Goal: Transaction & Acquisition: Purchase product/service

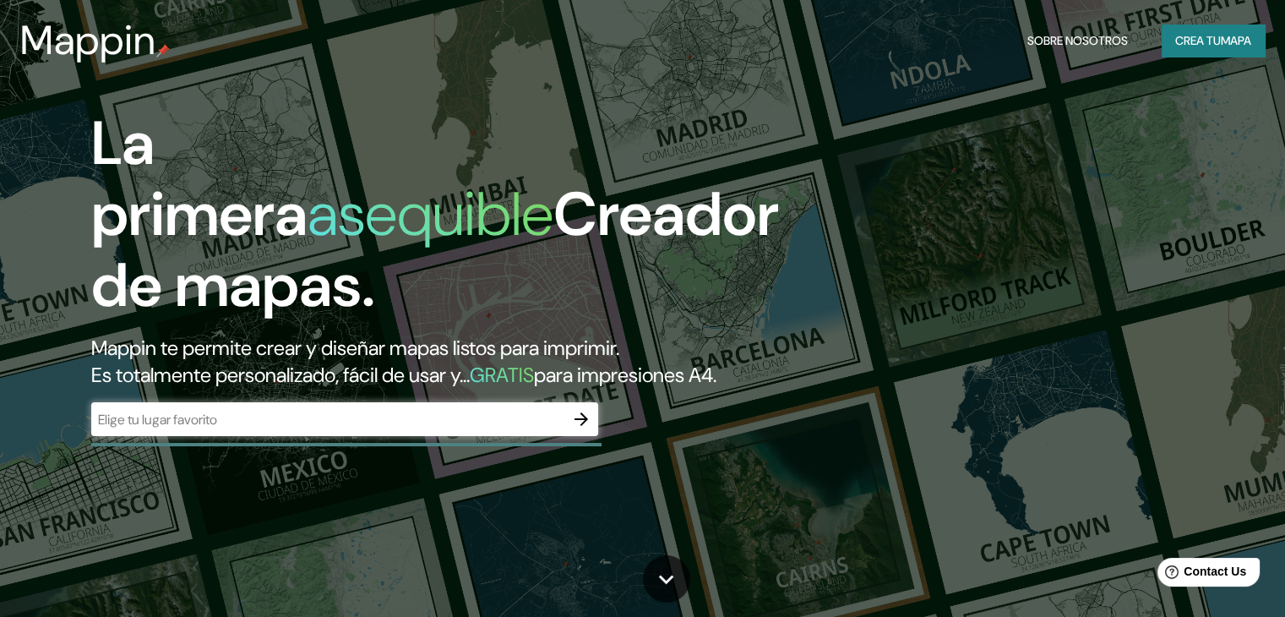
click at [436, 367] on font "Es totalmente personalizado, fácil de usar y..." at bounding box center [280, 374] width 378 height 26
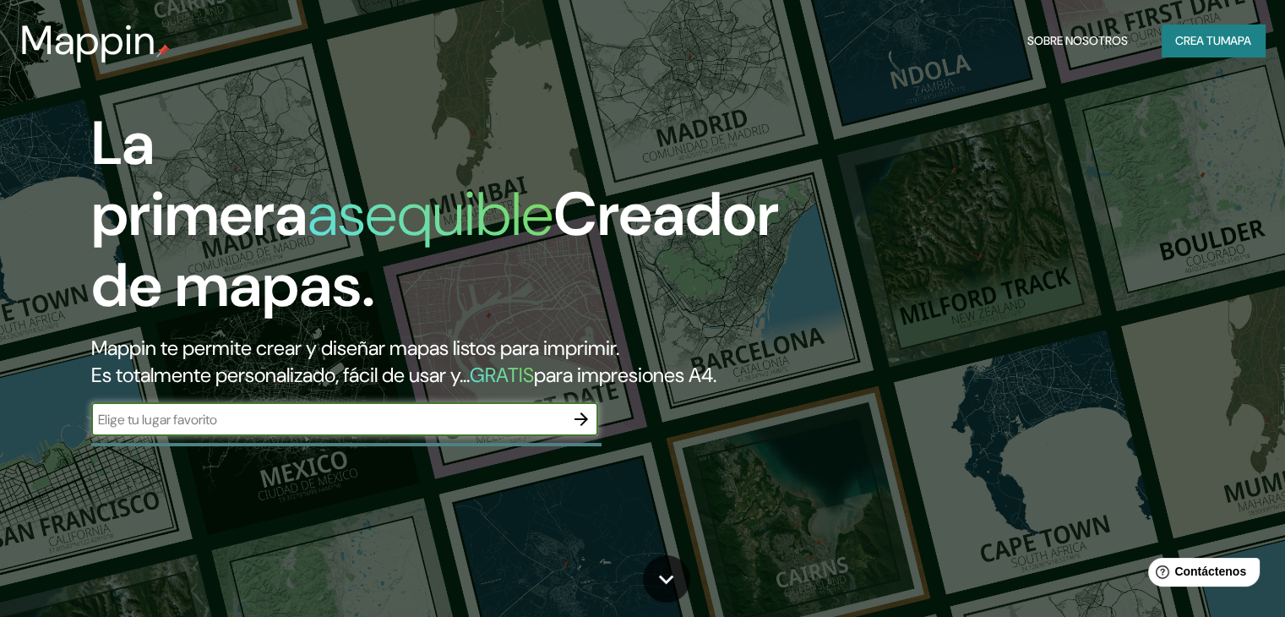
click at [410, 429] on input "text" at bounding box center [327, 419] width 473 height 19
click at [351, 429] on input "text" at bounding box center [327, 419] width 473 height 19
paste input "Instituto Nacional de Psiquiatría [PERSON_NAME] de la Fuente [PERSON_NAME]"
type input "Instituto Nacional de Psiquiatría [PERSON_NAME] de la Fuente [PERSON_NAME]"
click at [587, 429] on icon "button" at bounding box center [581, 419] width 20 height 20
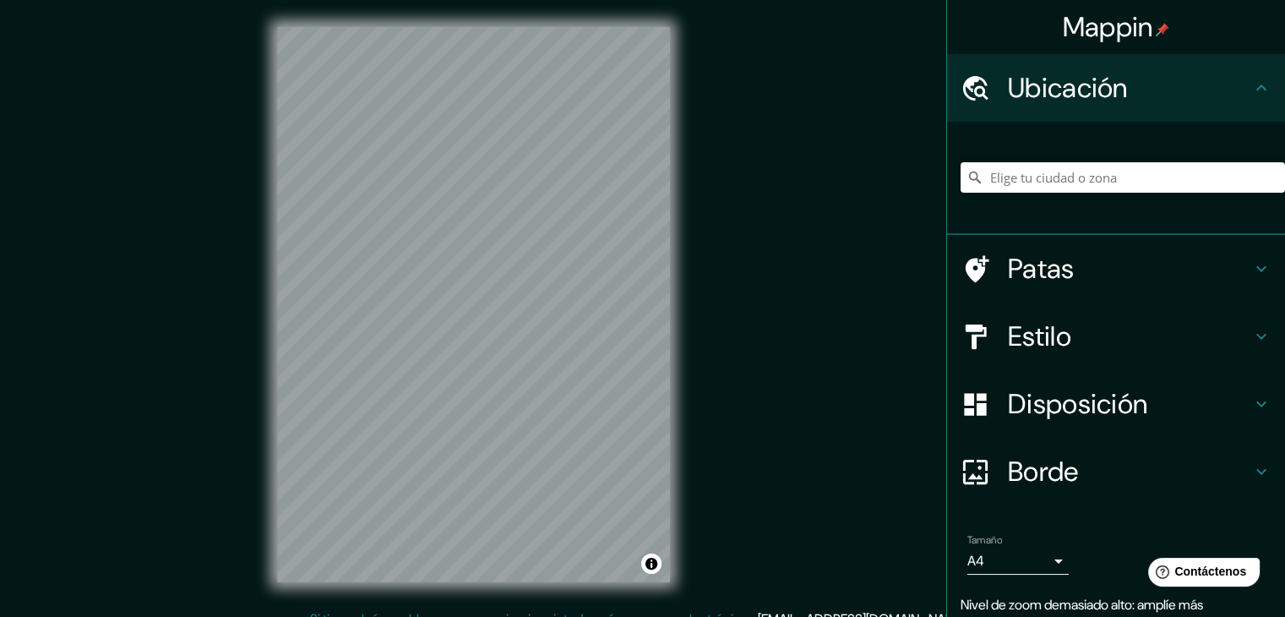
click at [673, 312] on div "© Mapbox © OpenStreetMap Improve this map" at bounding box center [473, 304] width 447 height 609
drag, startPoint x: 992, startPoint y: 168, endPoint x: 1017, endPoint y: 180, distance: 27.2
click at [995, 171] on input "Elige tu ciudad o zona" at bounding box center [1122, 177] width 324 height 30
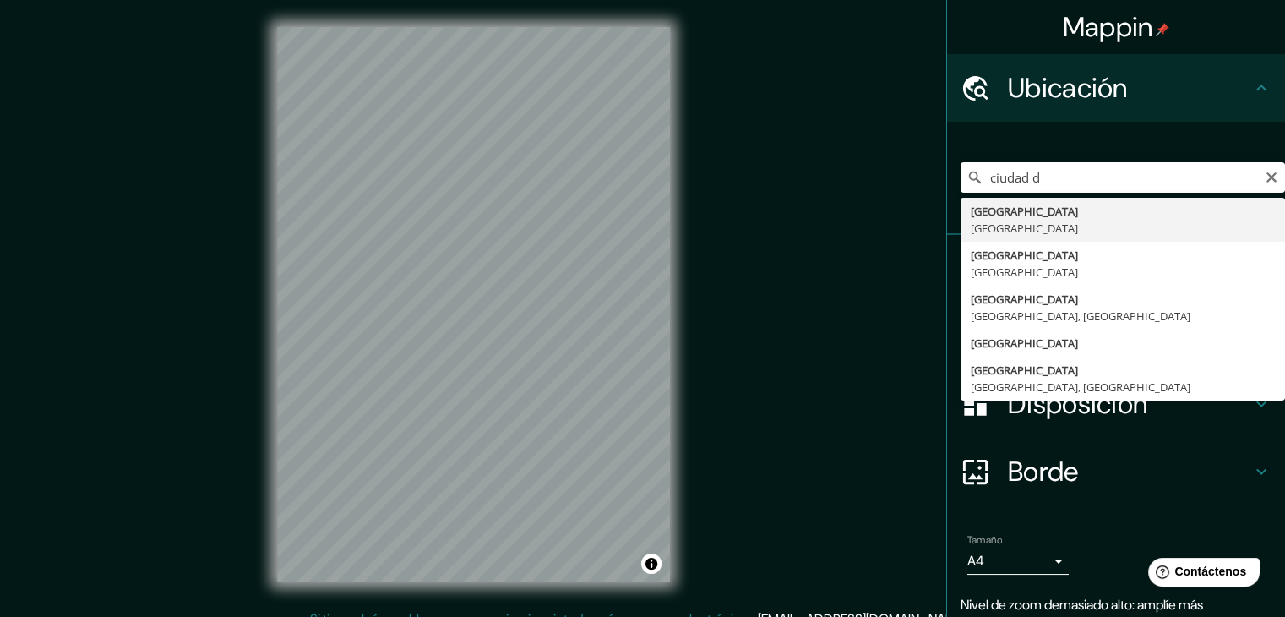
type input "[GEOGRAPHIC_DATA], [GEOGRAPHIC_DATA]"
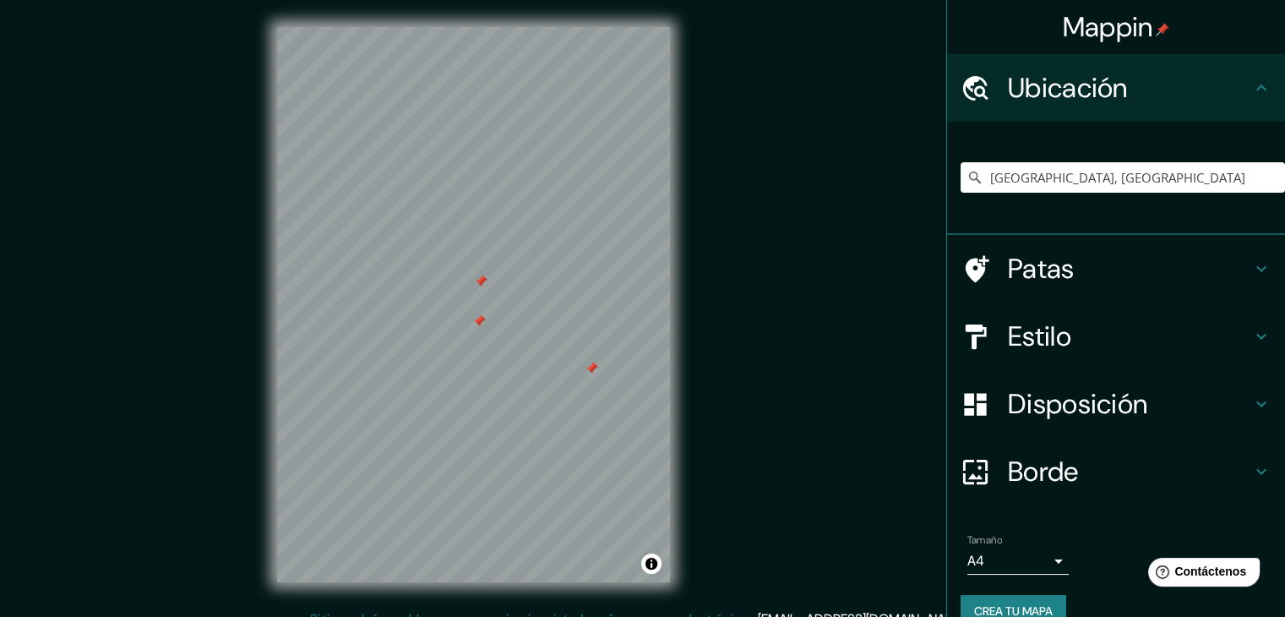
click at [1081, 323] on h4 "Estilo" at bounding box center [1129, 336] width 243 height 34
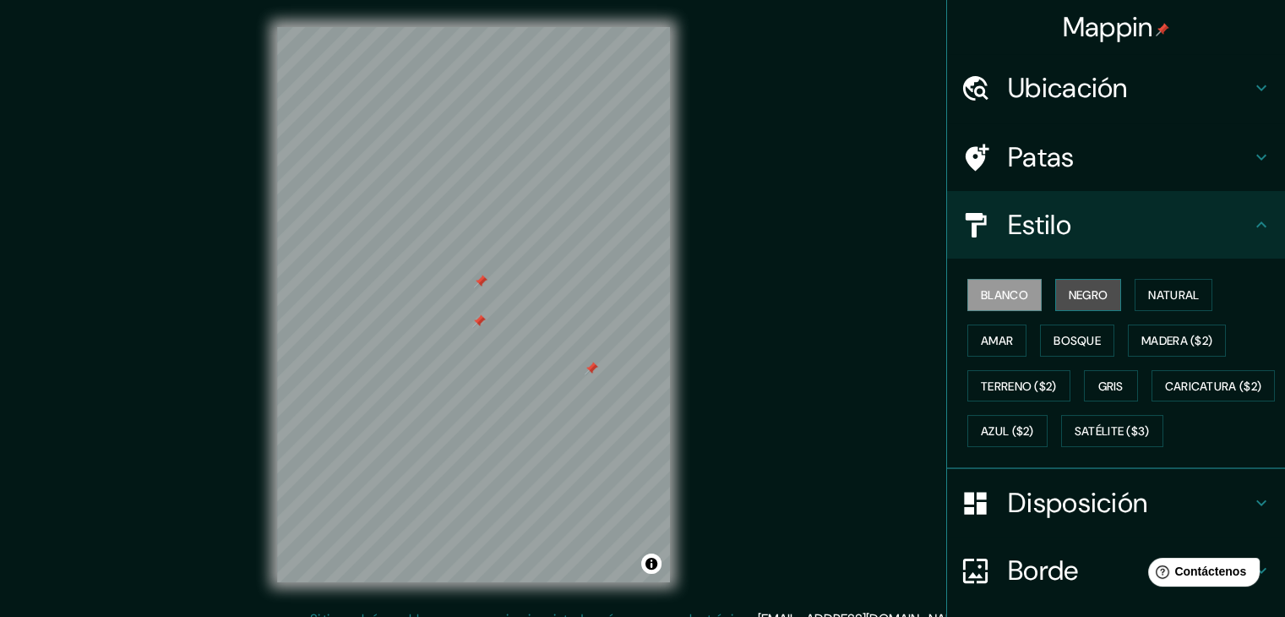
click at [1068, 294] on font "Negro" at bounding box center [1088, 294] width 40 height 15
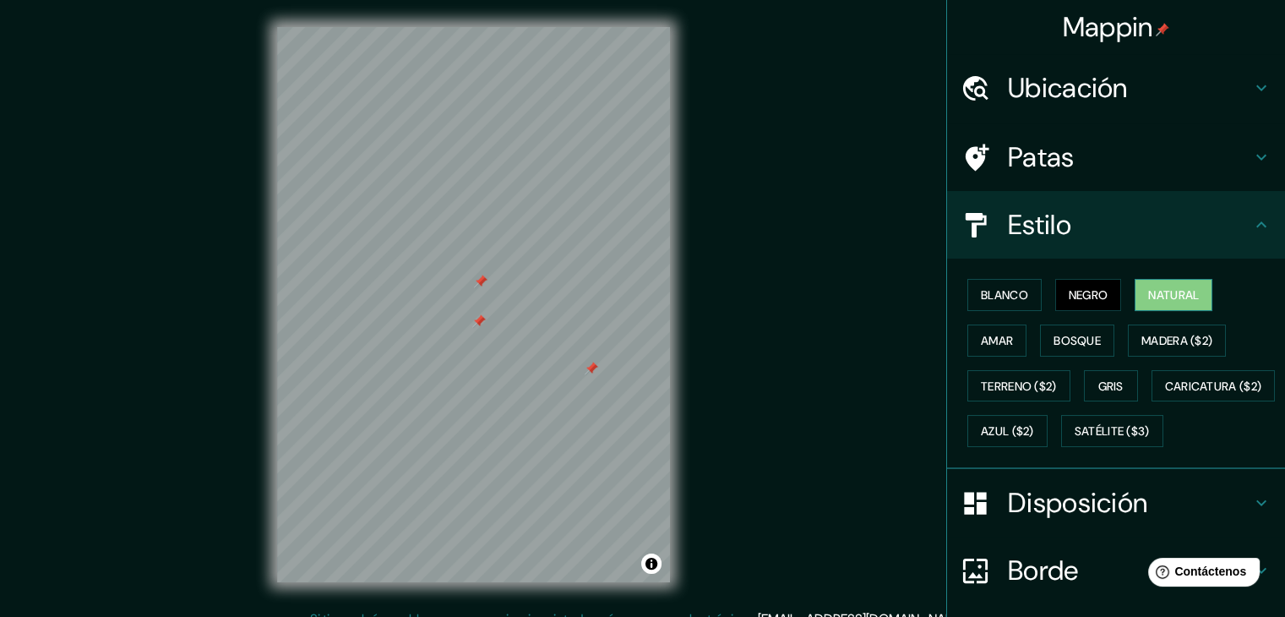
click at [1149, 288] on font "Natural" at bounding box center [1173, 294] width 51 height 15
click at [1011, 331] on button "Amar" at bounding box center [996, 340] width 59 height 32
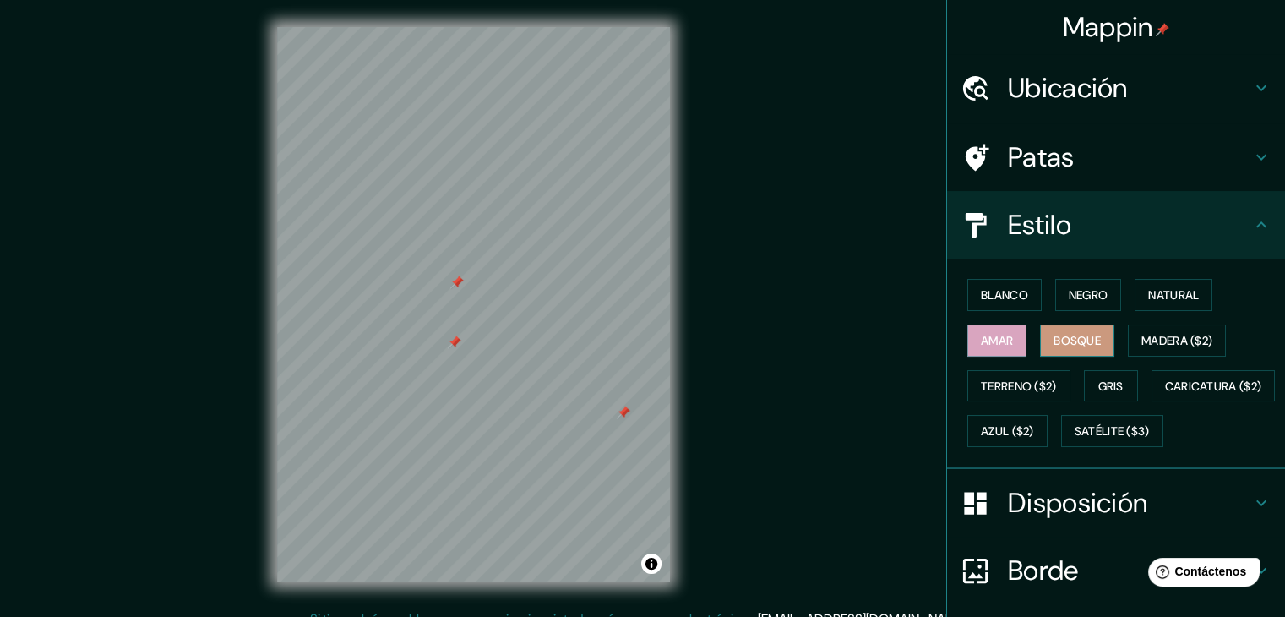
click at [1057, 335] on font "Bosque" at bounding box center [1076, 340] width 47 height 15
click at [1153, 335] on font "Madera ($2)" at bounding box center [1176, 340] width 71 height 15
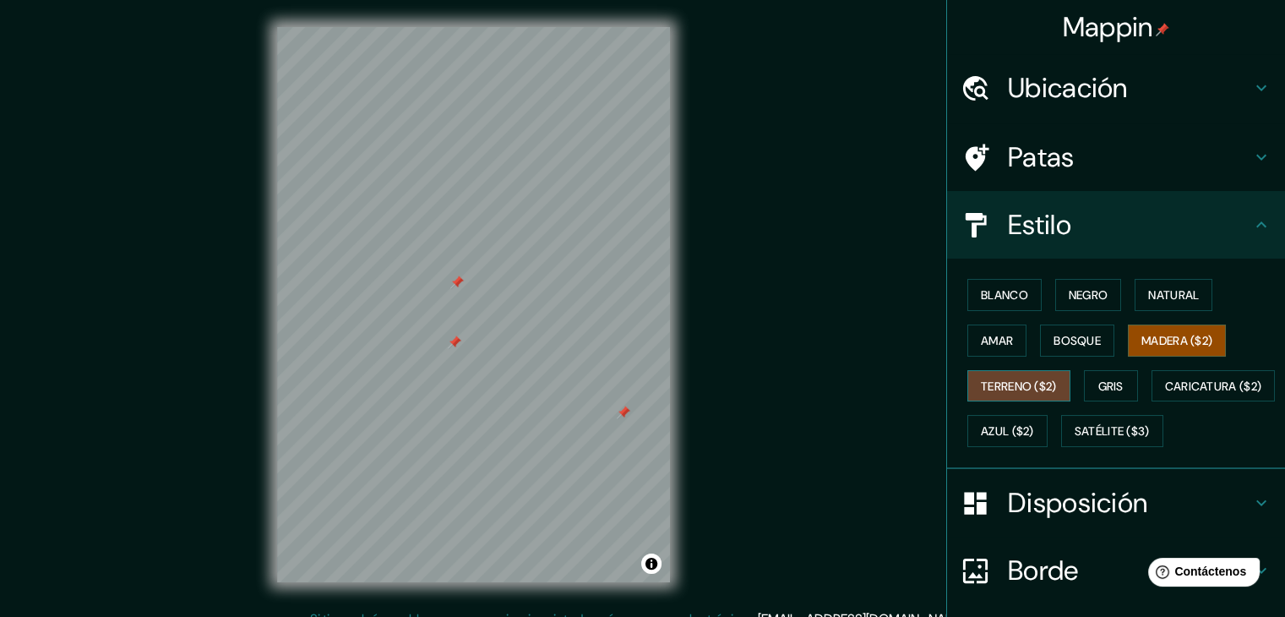
click at [981, 389] on font "Terreno ($2)" at bounding box center [1019, 385] width 76 height 15
click at [1142, 346] on font "Madera ($2)" at bounding box center [1176, 340] width 71 height 22
click at [1104, 379] on font "Gris" at bounding box center [1110, 385] width 25 height 15
